Goal: Navigation & Orientation: Find specific page/section

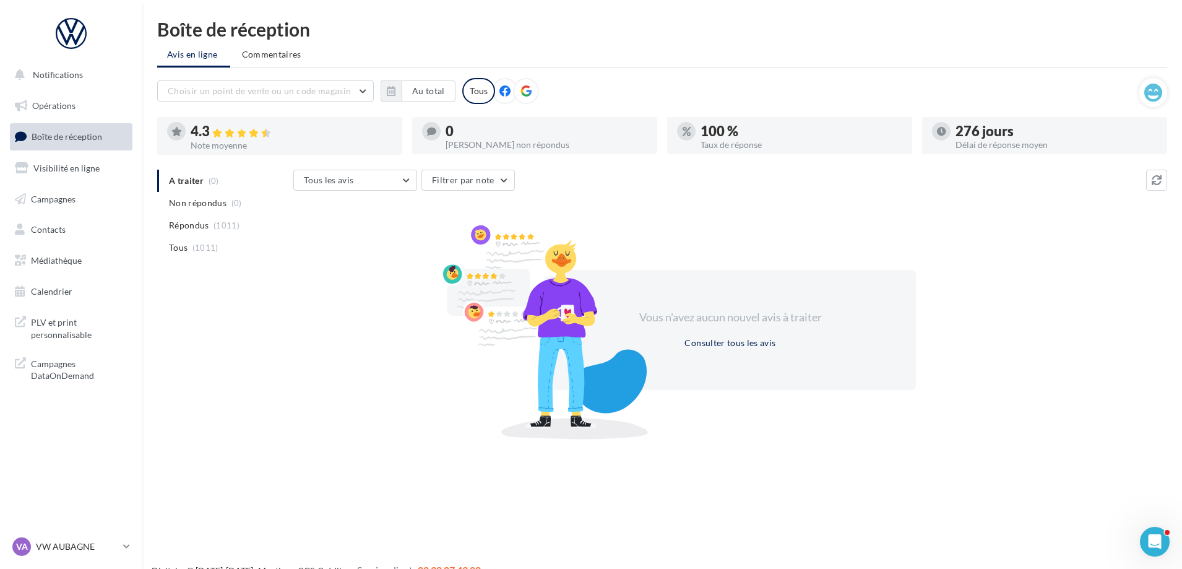
click at [93, 133] on span "Boîte de réception" at bounding box center [67, 136] width 71 height 11
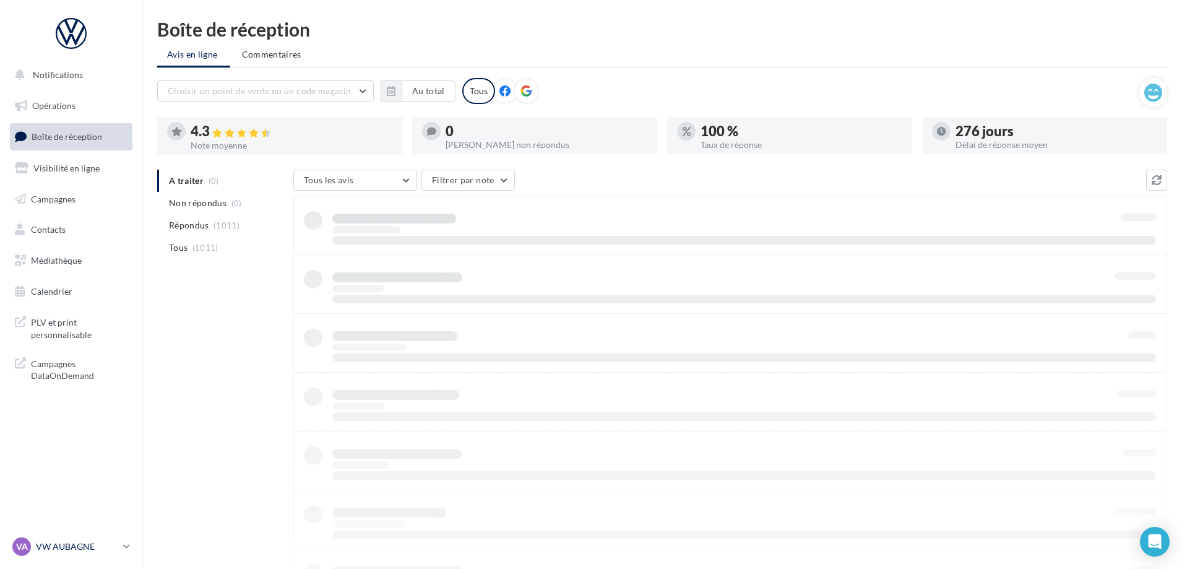
click at [82, 542] on p "VW AUBAGNE" at bounding box center [77, 546] width 82 height 12
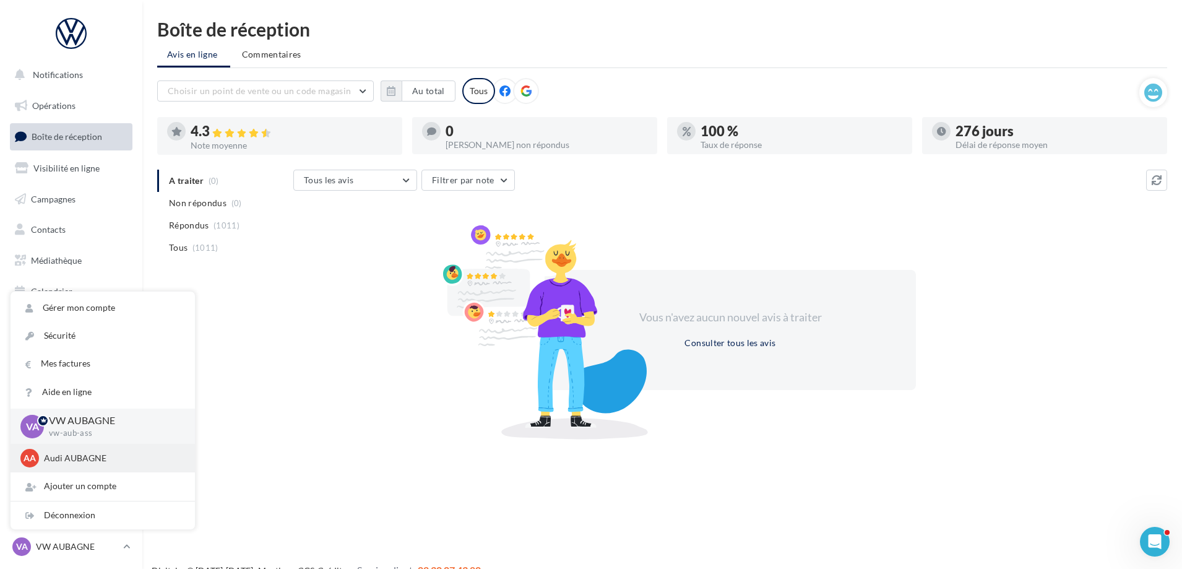
click at [99, 461] on p "Audi AUBAGNE" at bounding box center [112, 458] width 136 height 12
